Goal: Task Accomplishment & Management: Complete application form

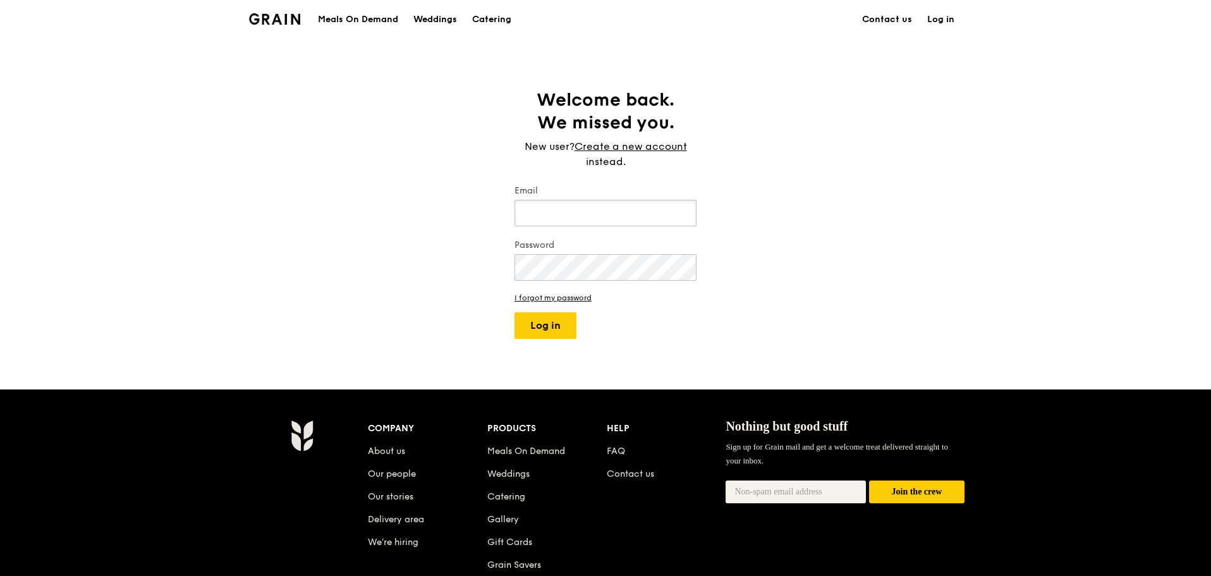
click at [631, 217] on input "Email" at bounding box center [605, 213] width 182 height 27
click at [561, 212] on input "Email" at bounding box center [605, 213] width 182 height 27
click at [611, 142] on link "Create a new account" at bounding box center [631, 146] width 113 height 15
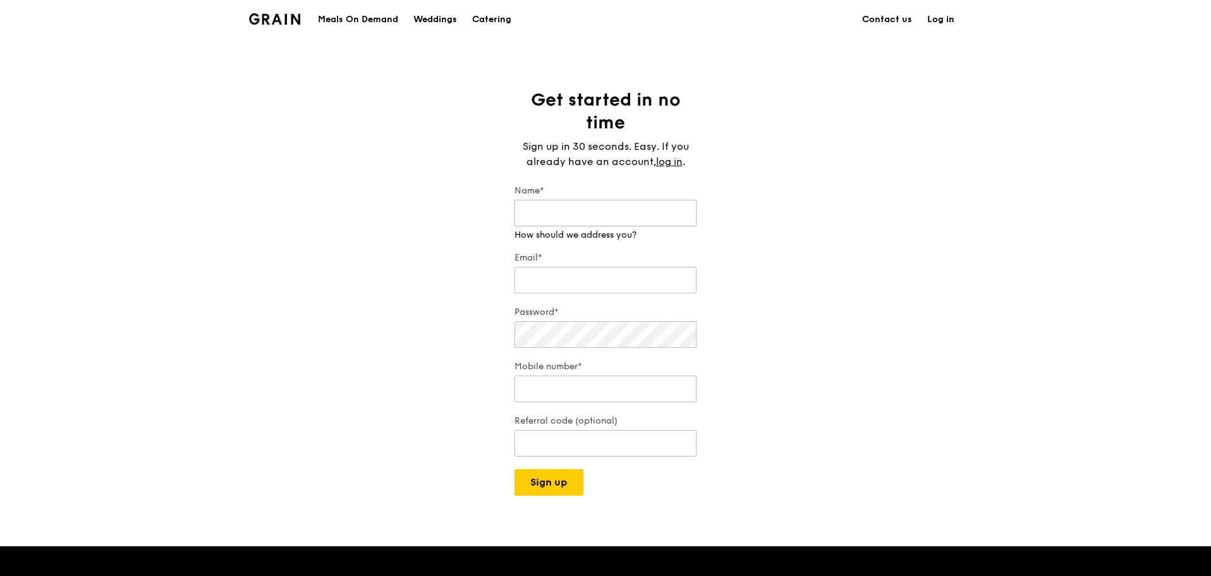
click at [590, 218] on input "Name*" at bounding box center [605, 213] width 182 height 27
type input "S"
type input "s"
type input "Suhaila"
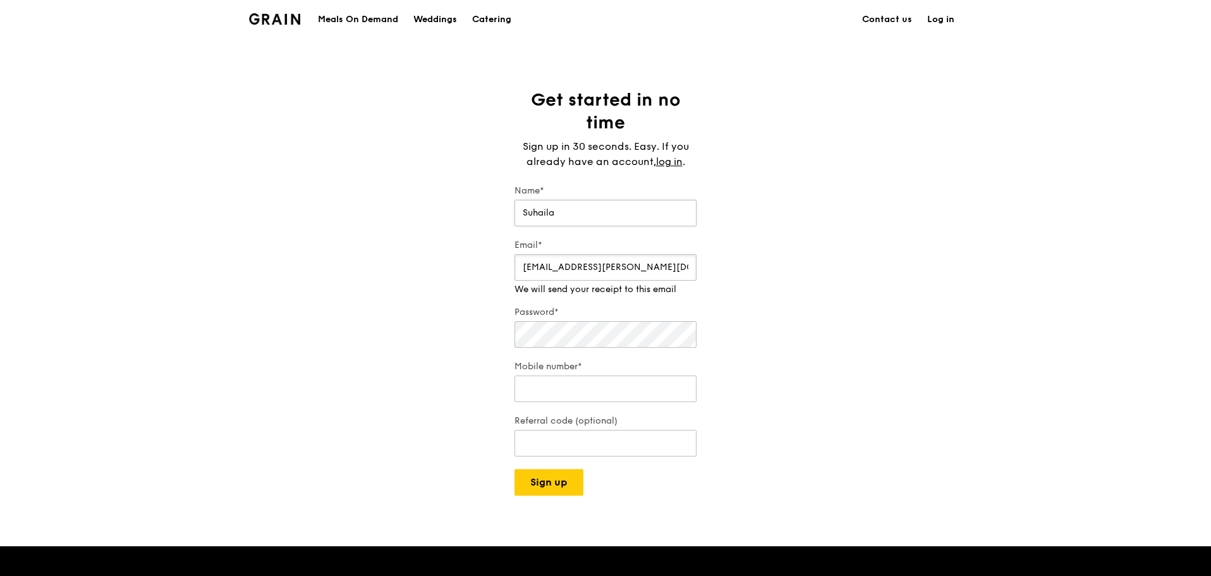
type input "[EMAIL_ADDRESS][PERSON_NAME][DOMAIN_NAME]"
click at [514, 469] on button "Sign up" at bounding box center [548, 482] width 69 height 27
type input "2"
type input "93274644"
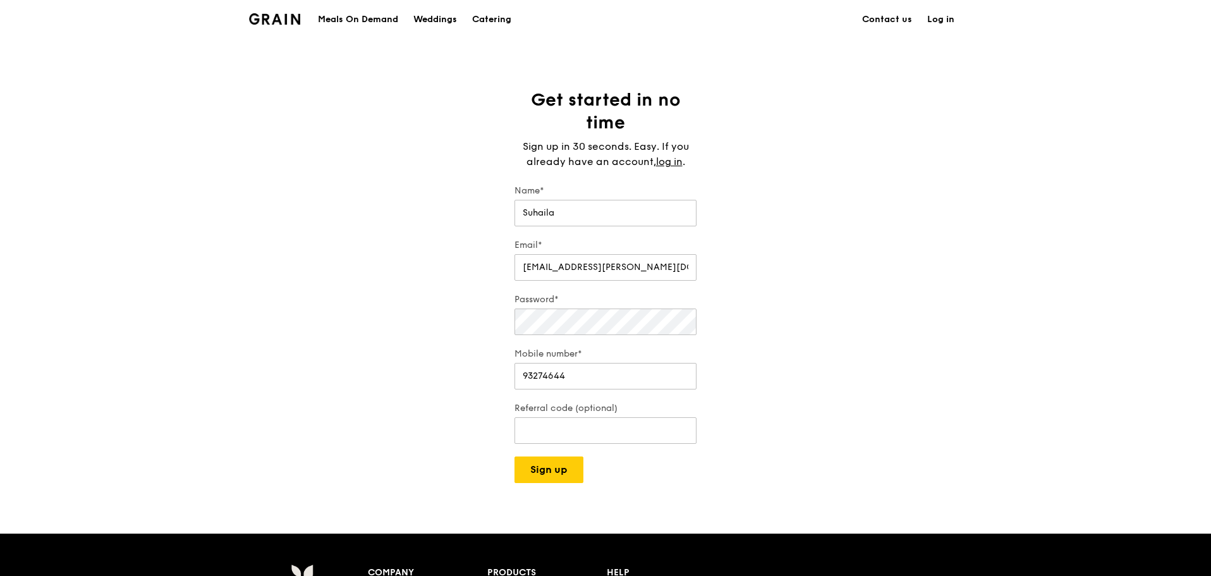
drag, startPoint x: 933, startPoint y: 317, endPoint x: 765, endPoint y: 386, distance: 181.7
click at [934, 313] on div "Get started in no time Sign up in 30 seconds. Easy. If you already have an acco…" at bounding box center [605, 285] width 1211 height 394
click at [603, 435] on input "Referral code (optional)" at bounding box center [605, 430] width 182 height 27
click at [563, 480] on button "Sign up" at bounding box center [548, 469] width 69 height 27
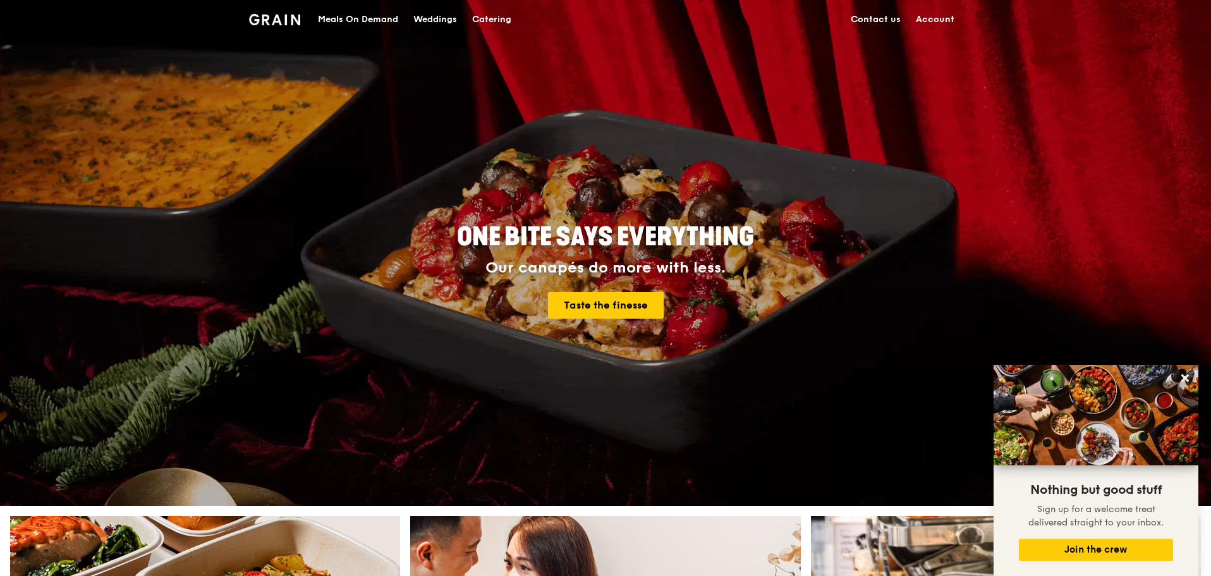
click at [337, 15] on div "Meals On Demand" at bounding box center [358, 20] width 80 height 38
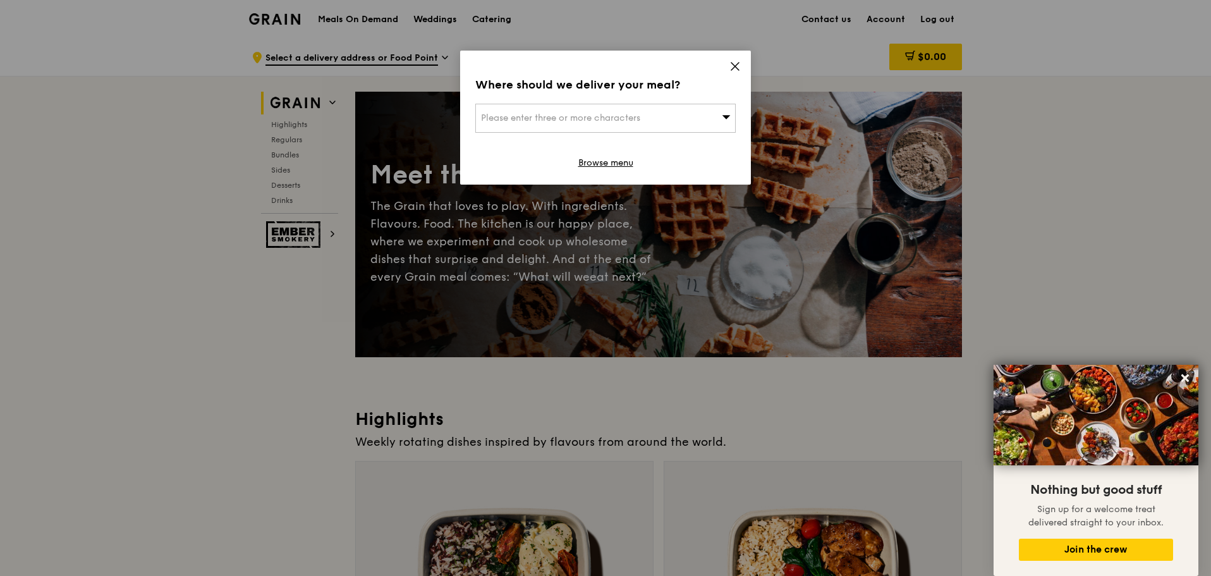
click at [705, 123] on div "Please enter three or more characters" at bounding box center [605, 118] width 260 height 29
click at [734, 66] on icon at bounding box center [734, 66] width 11 height 11
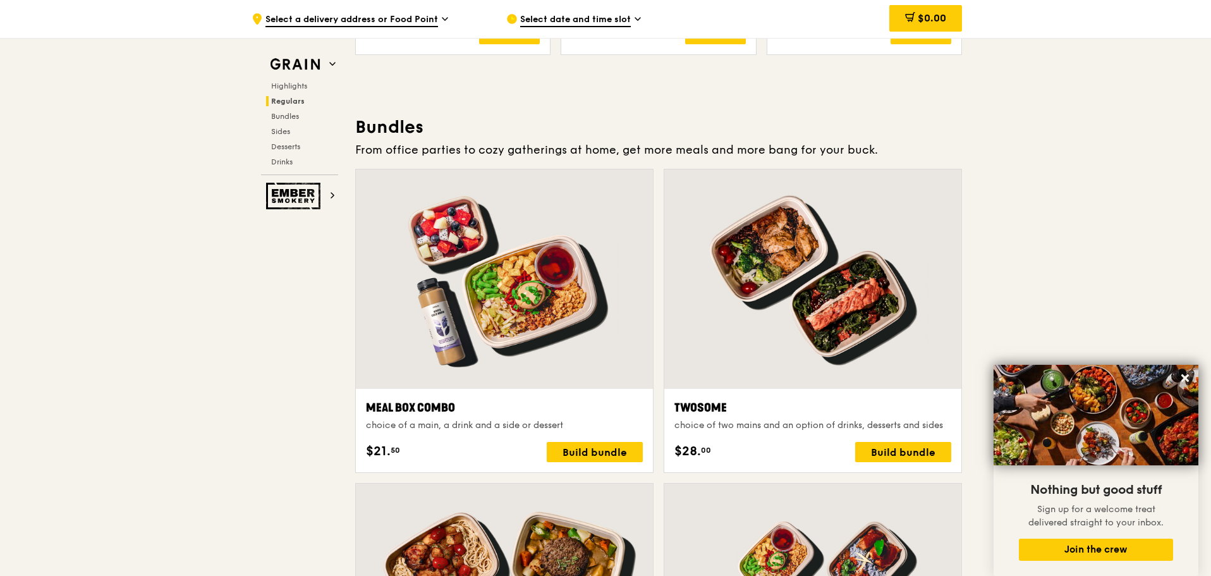
scroll to position [1751, 0]
